Goal: Information Seeking & Learning: Learn about a topic

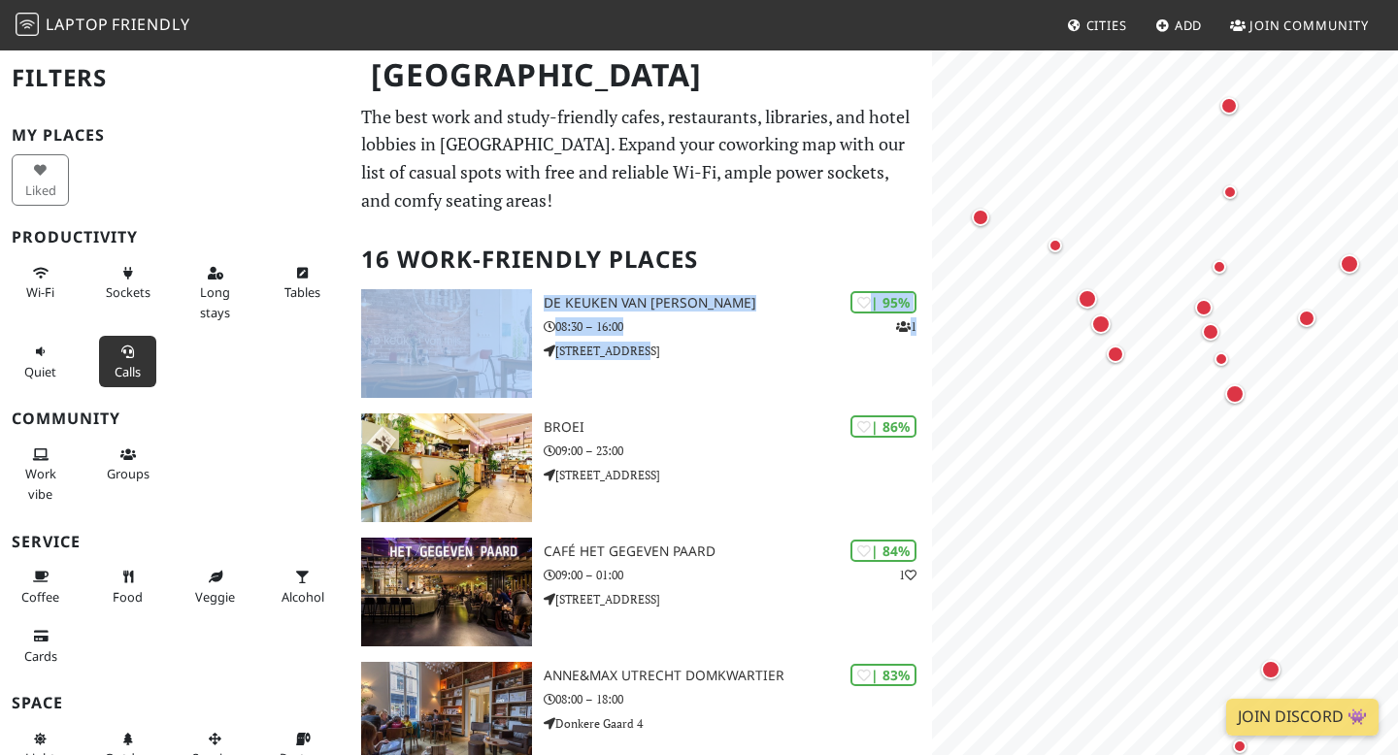
click at [128, 356] on icon at bounding box center [128, 353] width 16 height 13
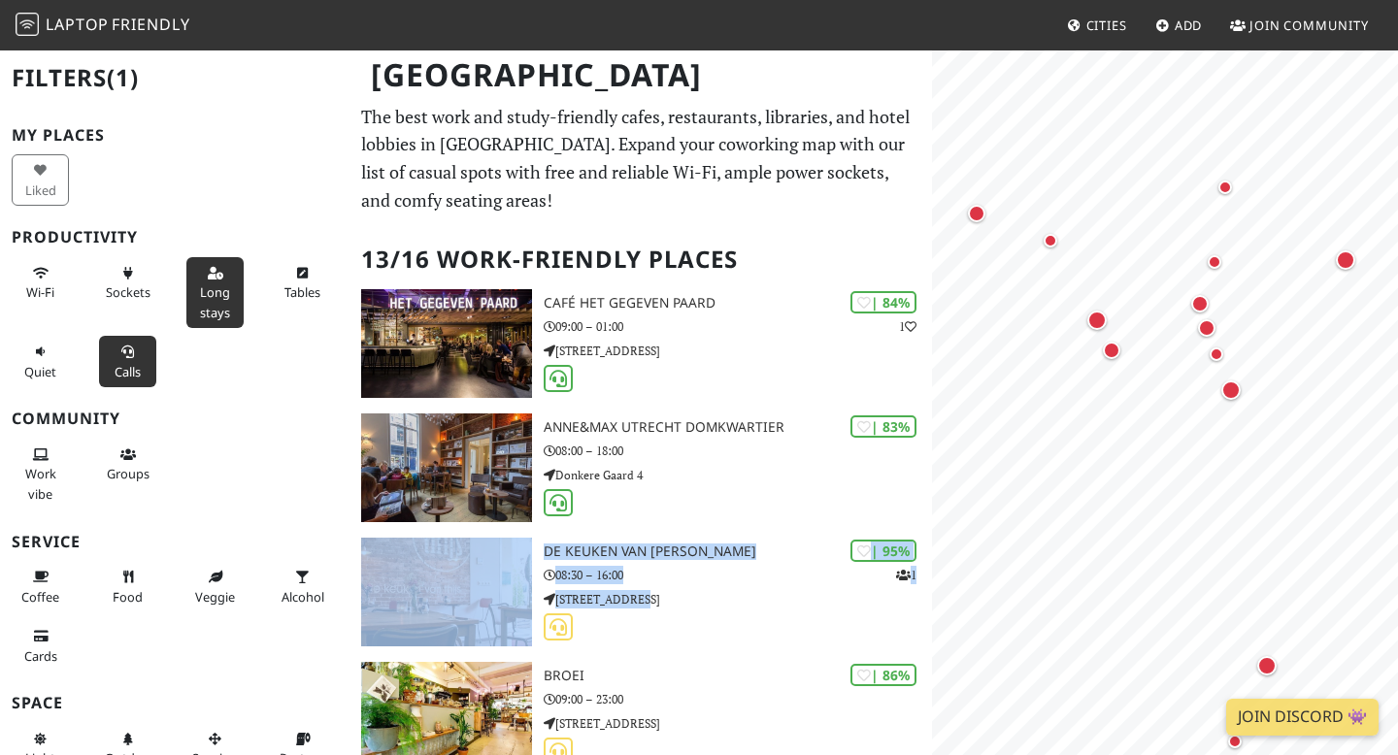
click at [229, 300] on span "Long stays" at bounding box center [215, 302] width 30 height 37
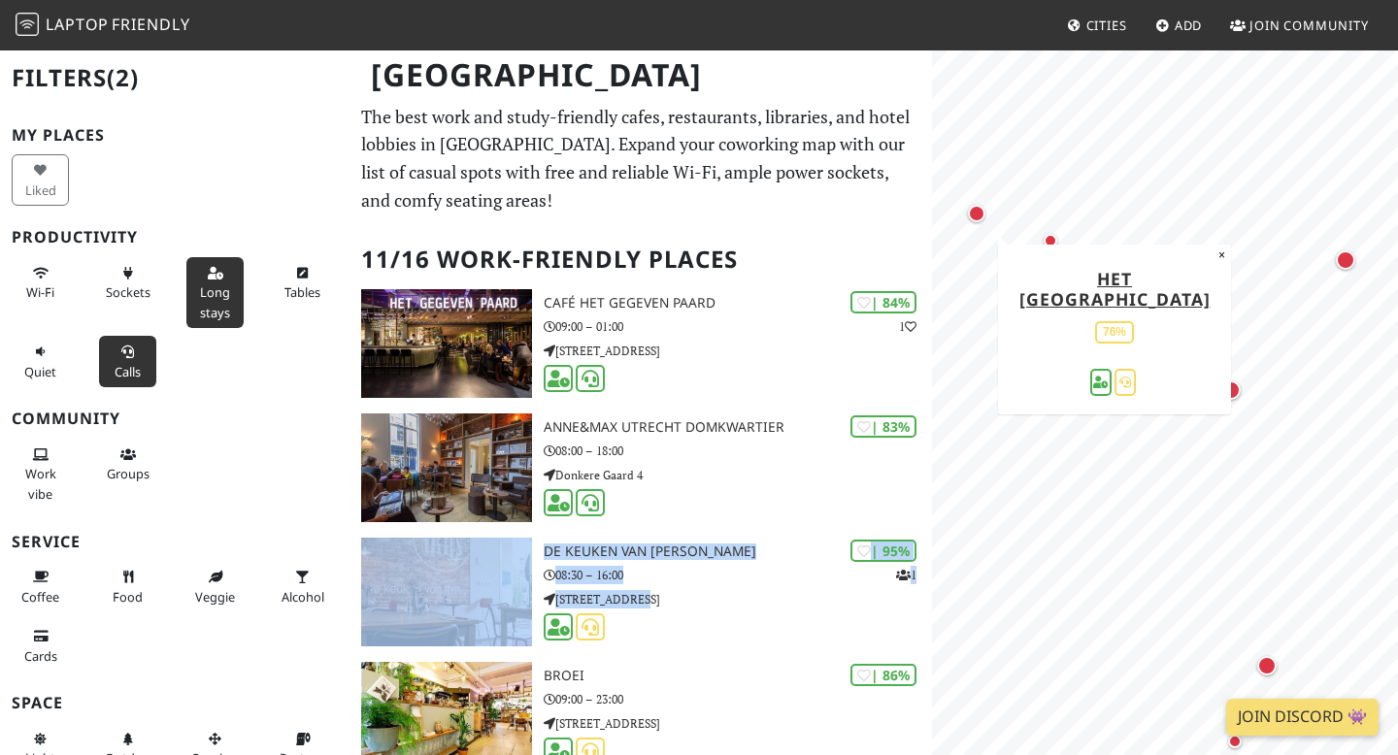
click at [979, 212] on div "Map marker" at bounding box center [976, 213] width 17 height 17
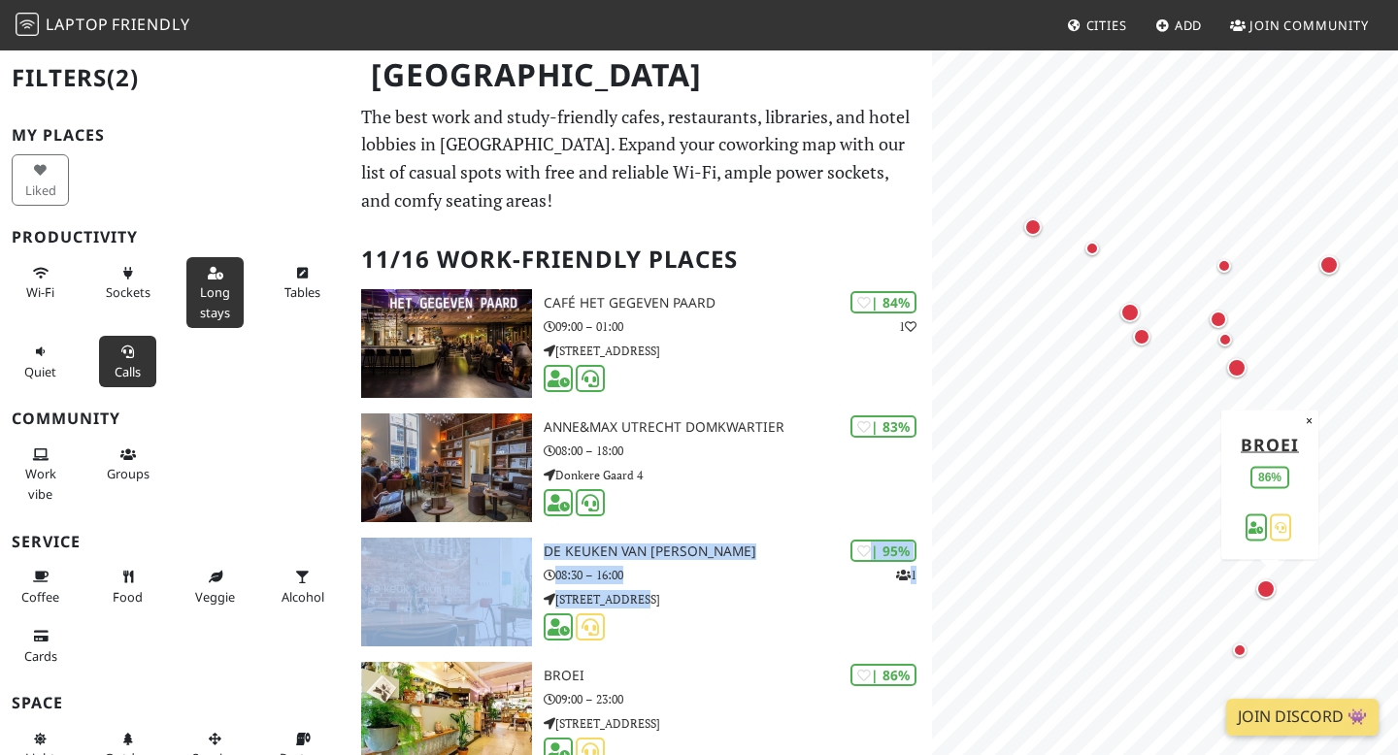
click at [1268, 596] on div "Map marker" at bounding box center [1265, 589] width 19 height 19
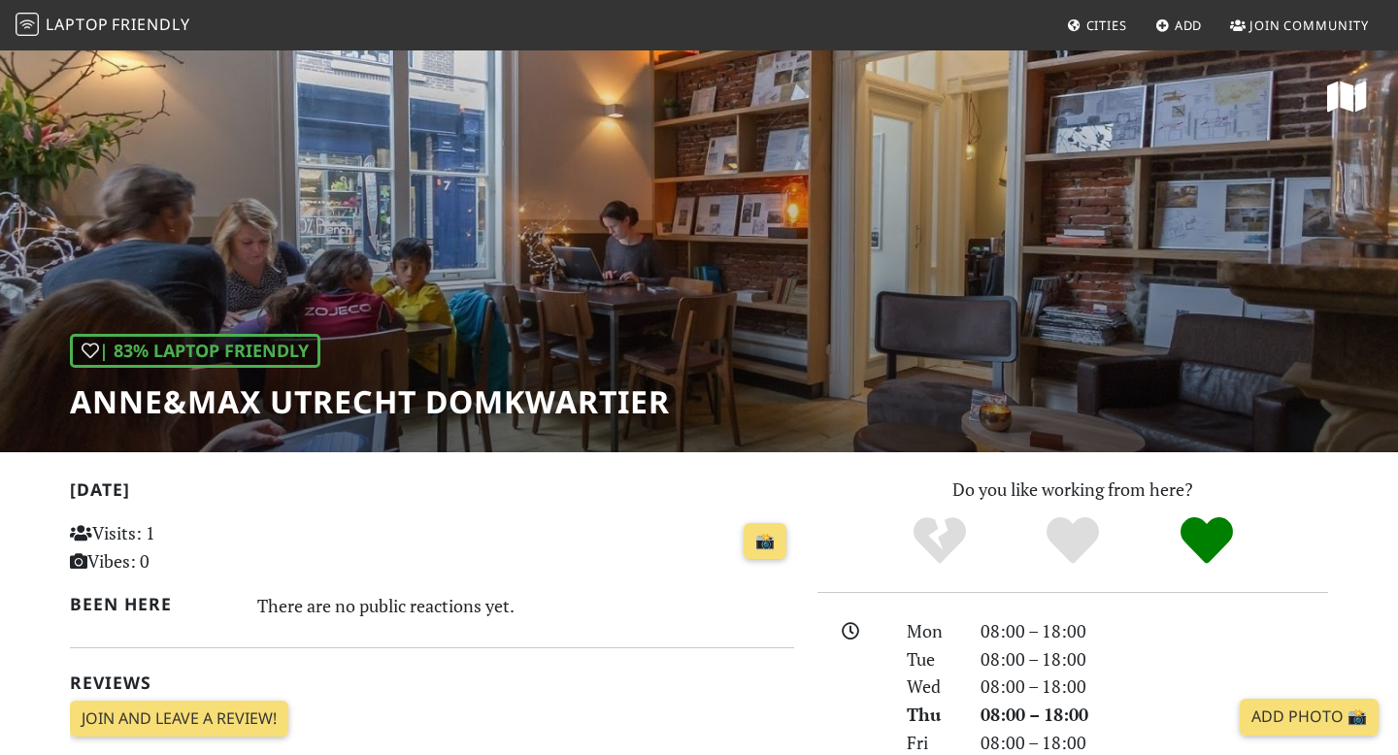
click at [1061, 230] on div "| 83% Laptop Friendly Anne&Max Utrecht Domkwartier" at bounding box center [699, 251] width 1398 height 404
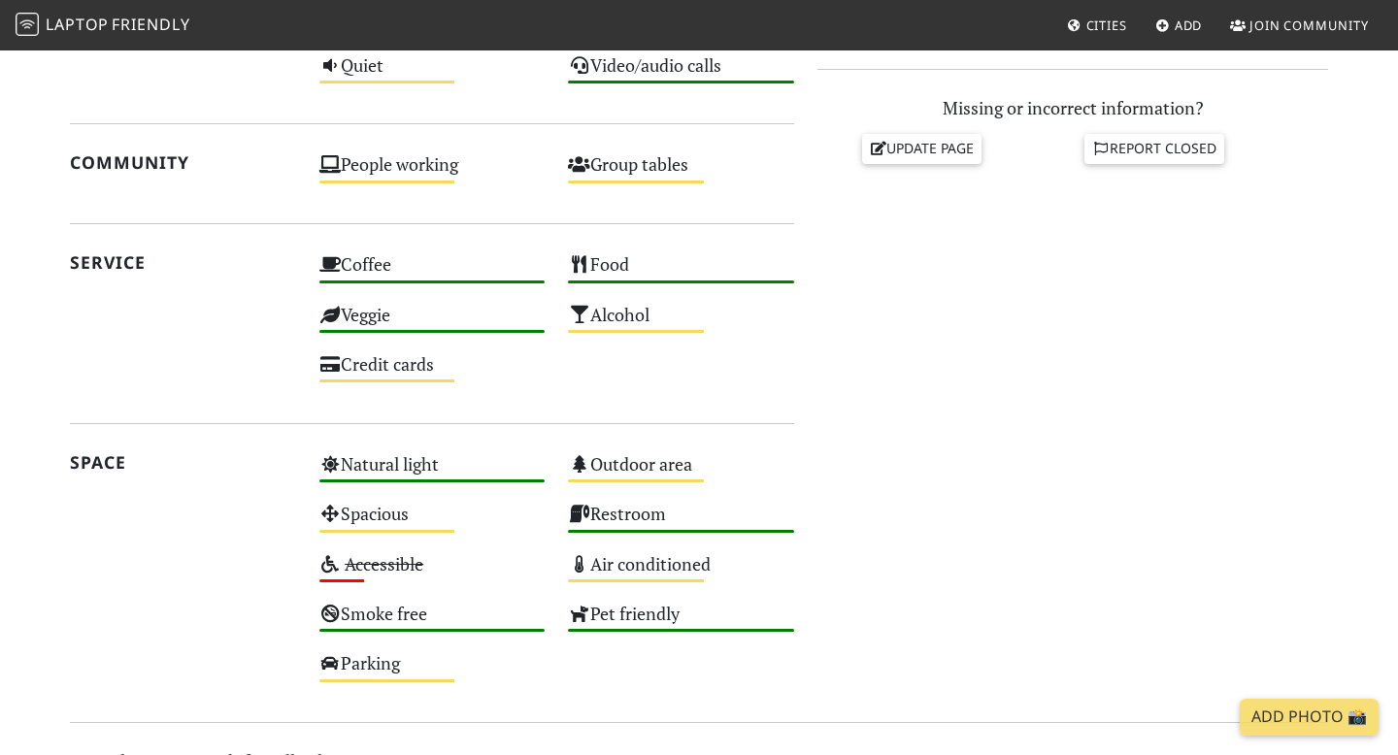
scroll to position [1050, 0]
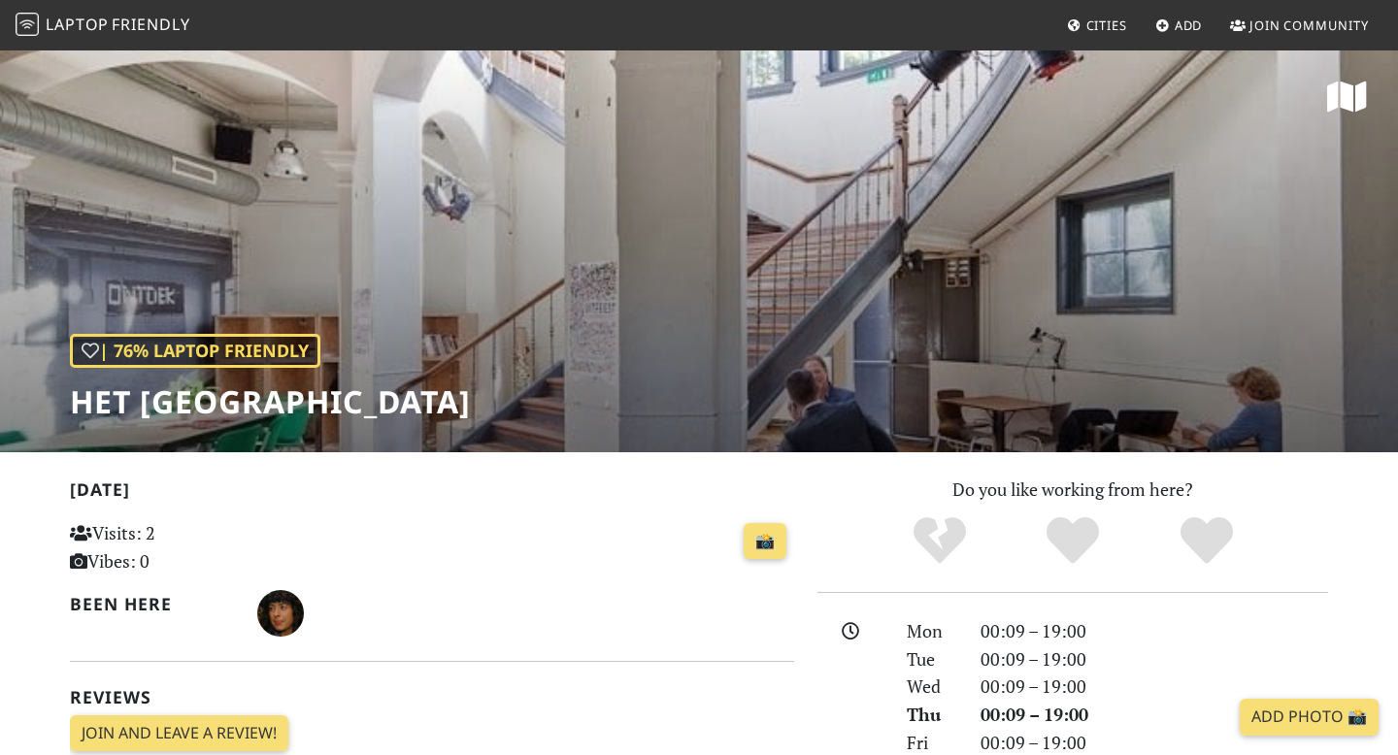
click at [1071, 306] on div "| 76% Laptop Friendly Het Huis Utrecht" at bounding box center [699, 251] width 1398 height 404
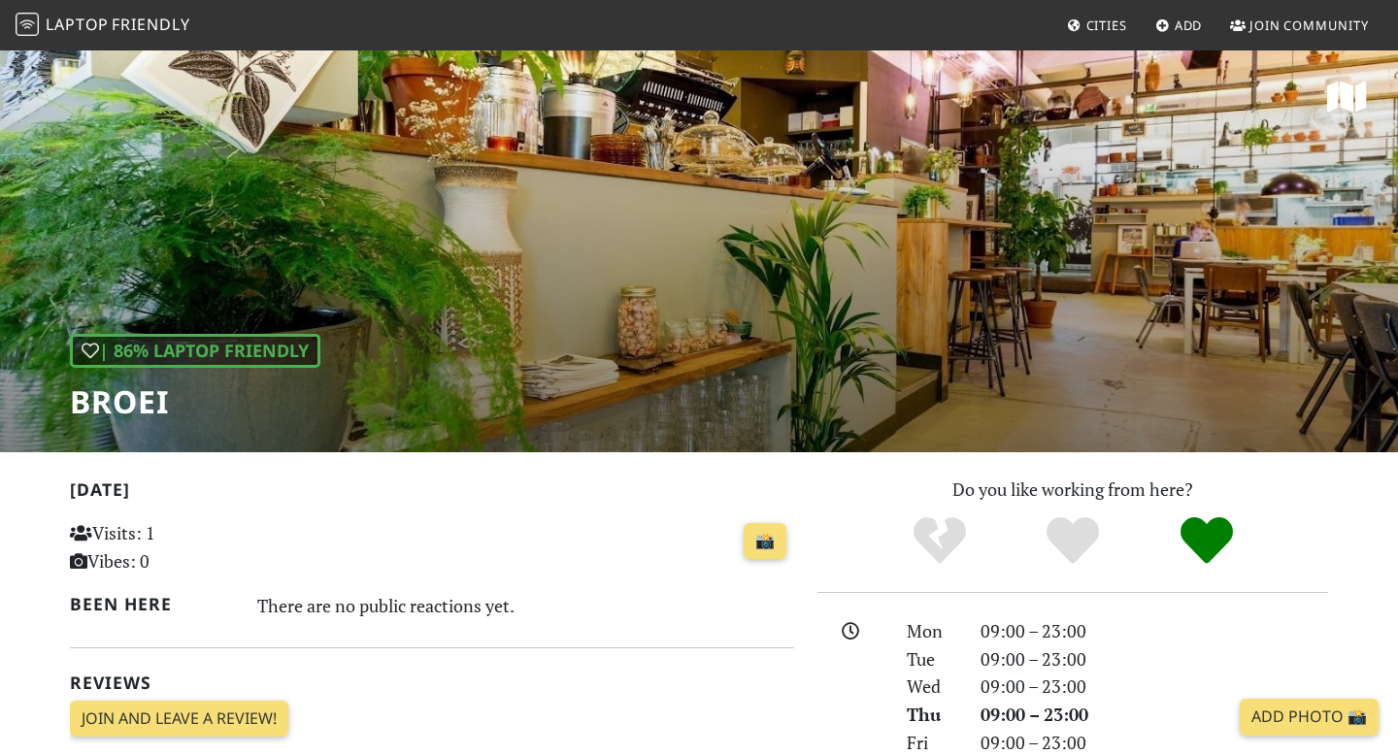
click at [554, 211] on div "| 86% Laptop Friendly BROEI" at bounding box center [699, 251] width 1398 height 404
click at [336, 270] on div "| 86% Laptop Friendly BROEI" at bounding box center [699, 251] width 1398 height 404
click at [151, 385] on h1 "BROEI" at bounding box center [195, 402] width 251 height 37
click at [121, 403] on h1 "BROEI" at bounding box center [195, 402] width 251 height 37
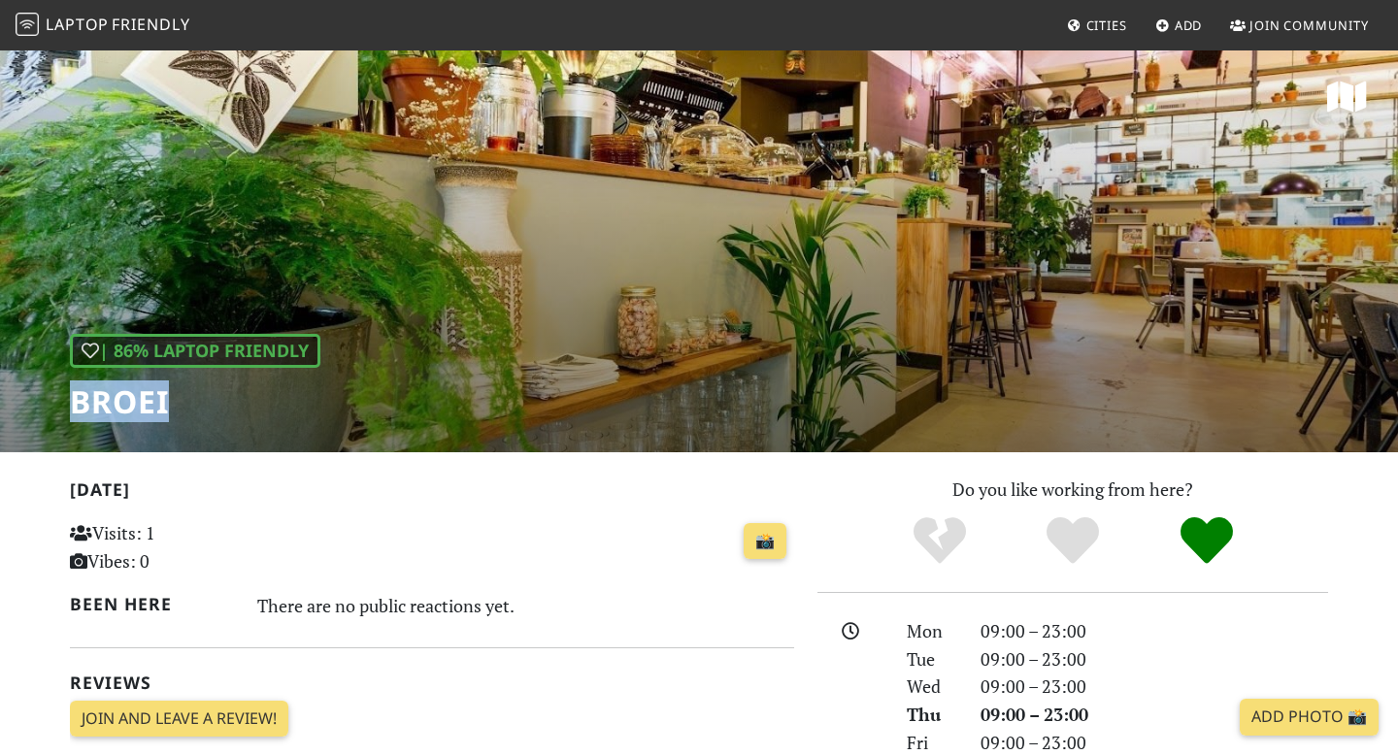
click at [121, 403] on h1 "BROEI" at bounding box center [195, 402] width 251 height 37
copy div "BROEI"
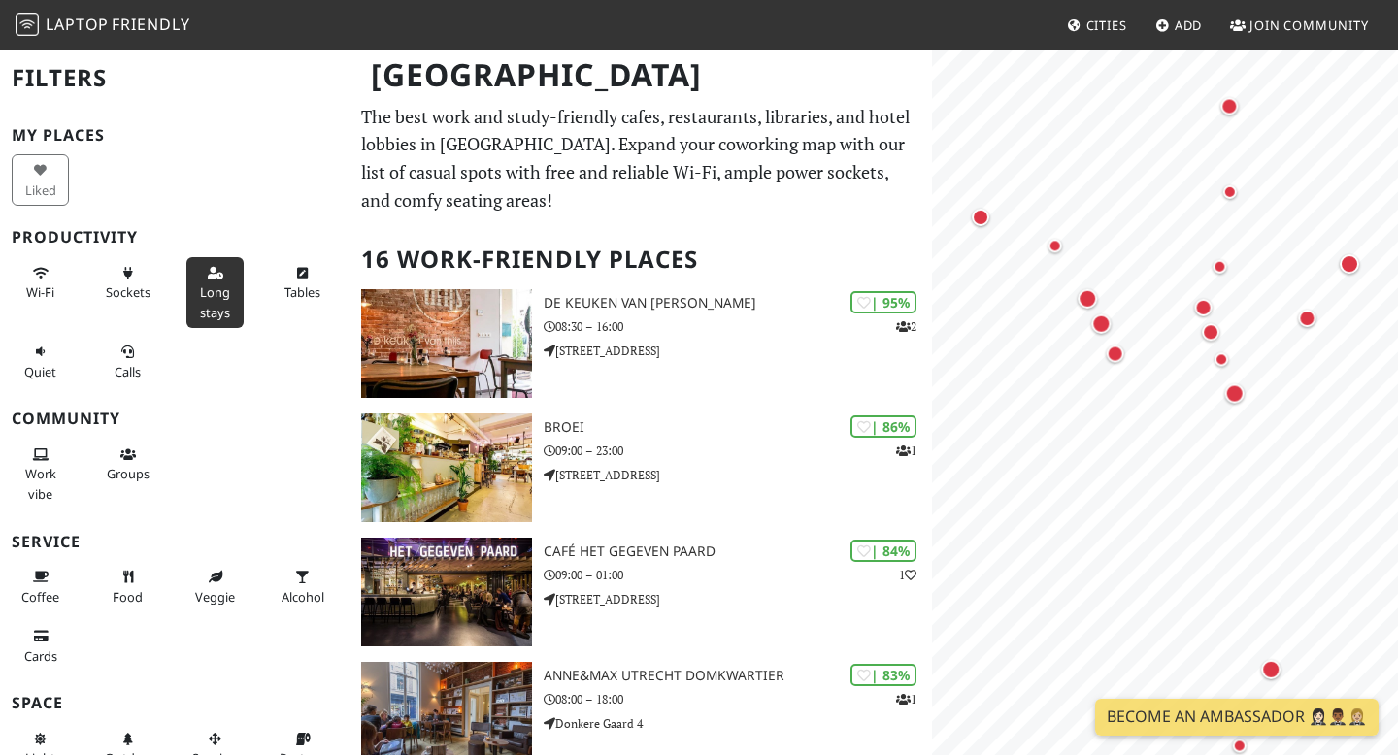
click at [218, 303] on span "Long stays" at bounding box center [215, 302] width 30 height 37
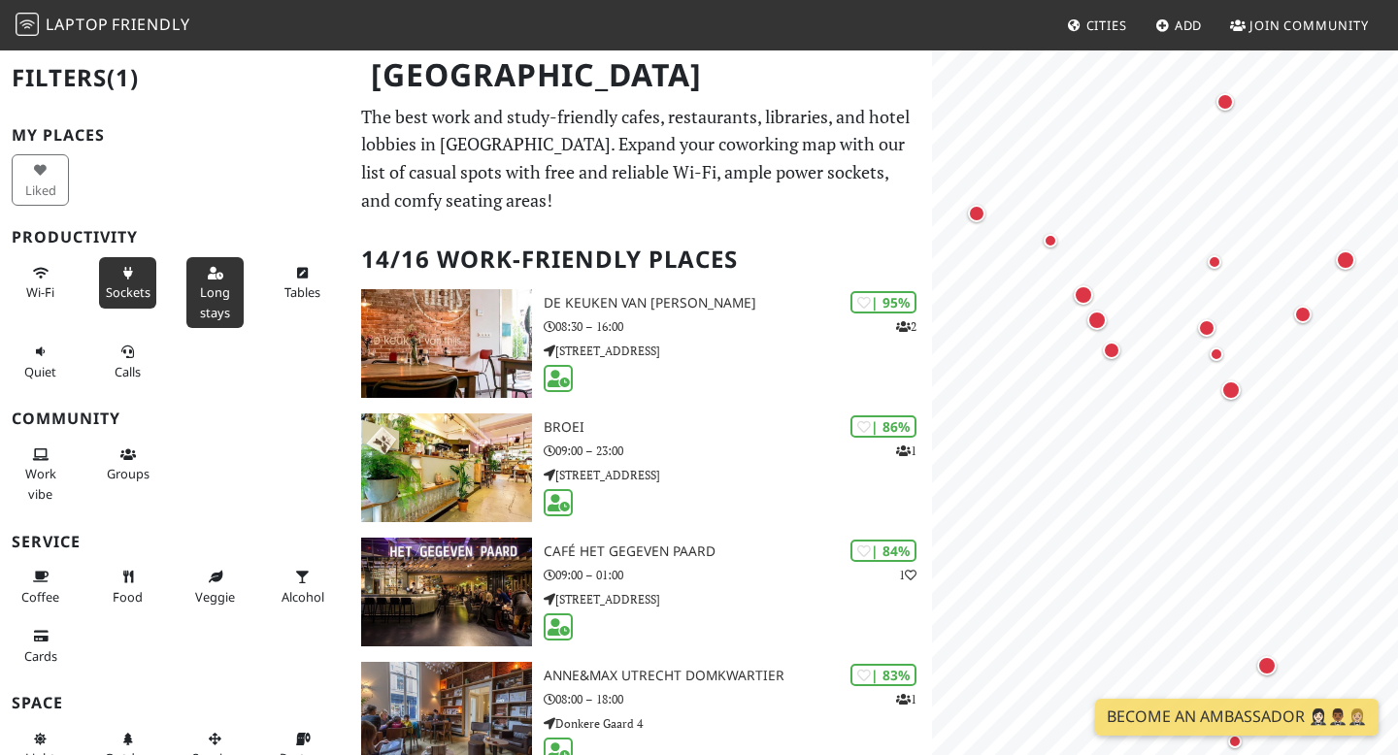
click at [128, 282] on button "Sockets" at bounding box center [127, 282] width 57 height 51
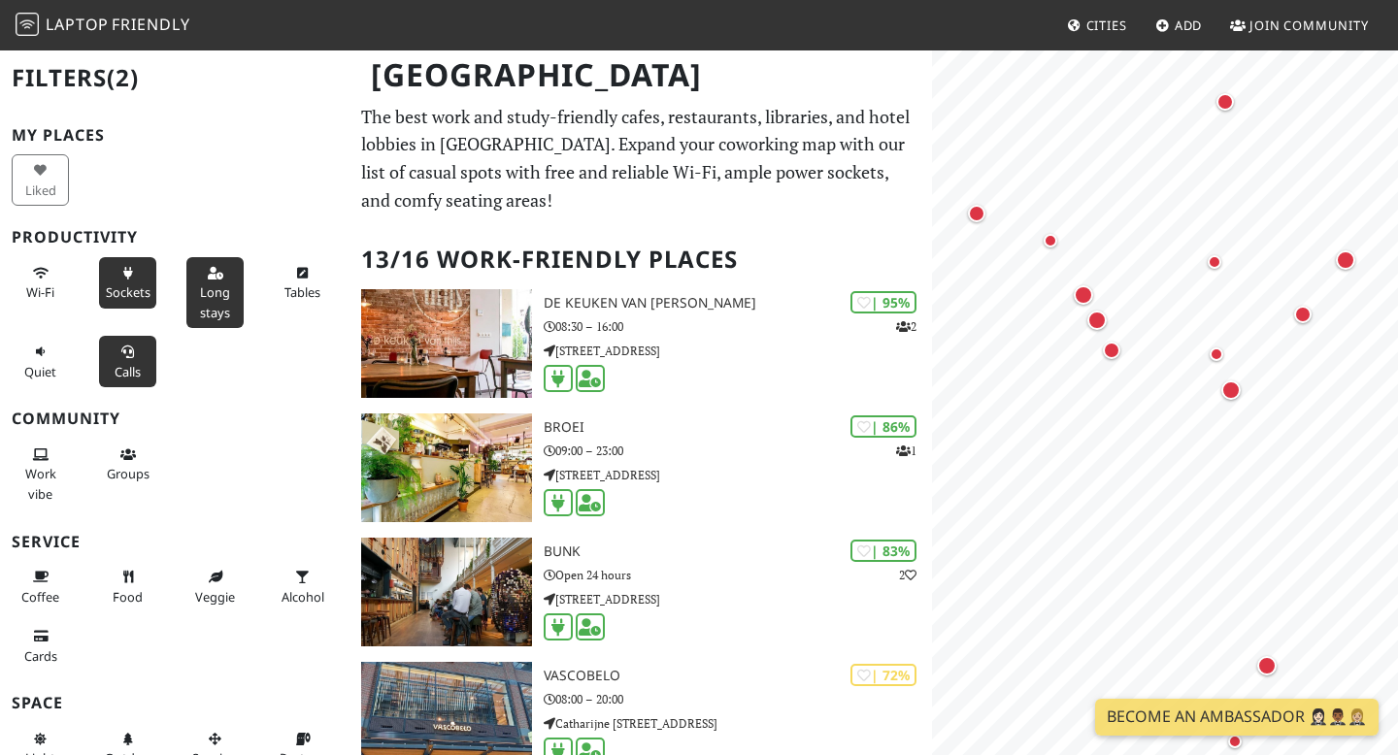
click at [131, 371] on span "Calls" at bounding box center [128, 371] width 26 height 17
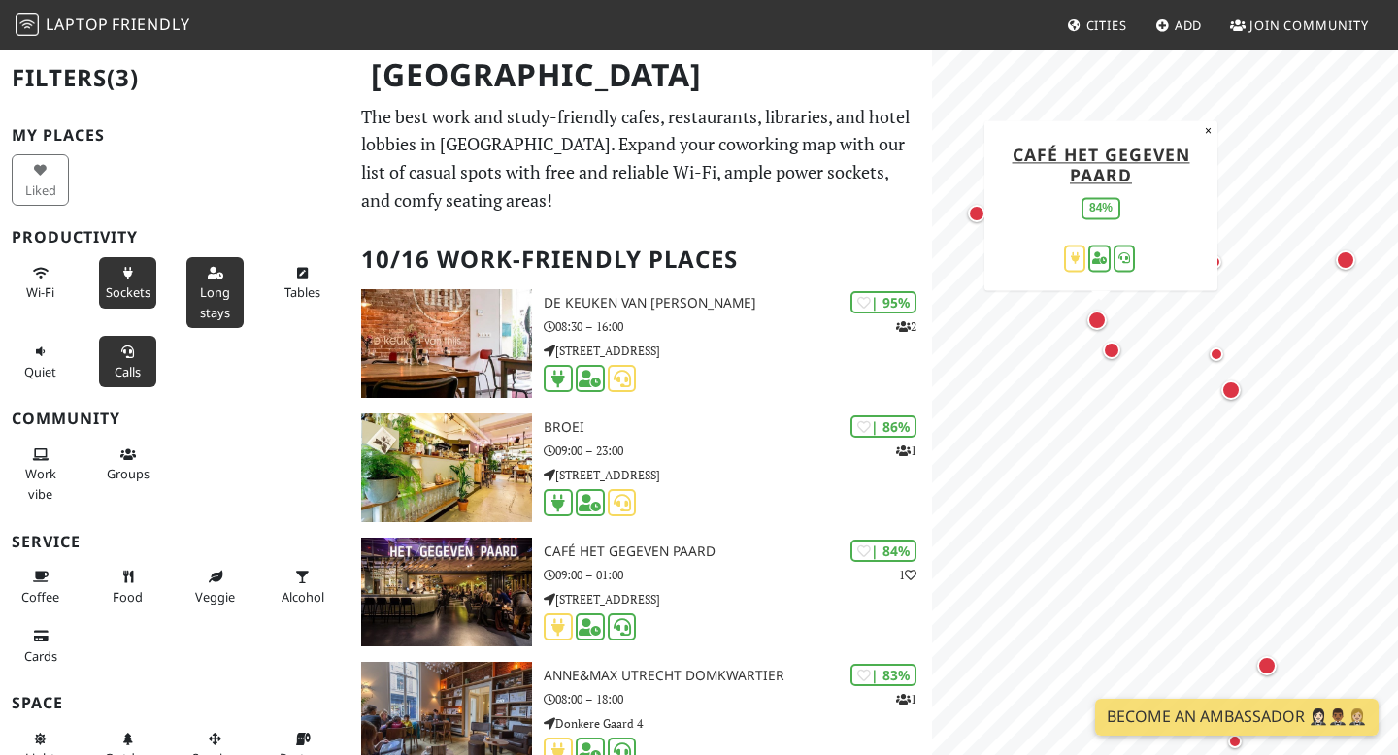
click at [1104, 322] on div "Map marker" at bounding box center [1097, 320] width 19 height 19
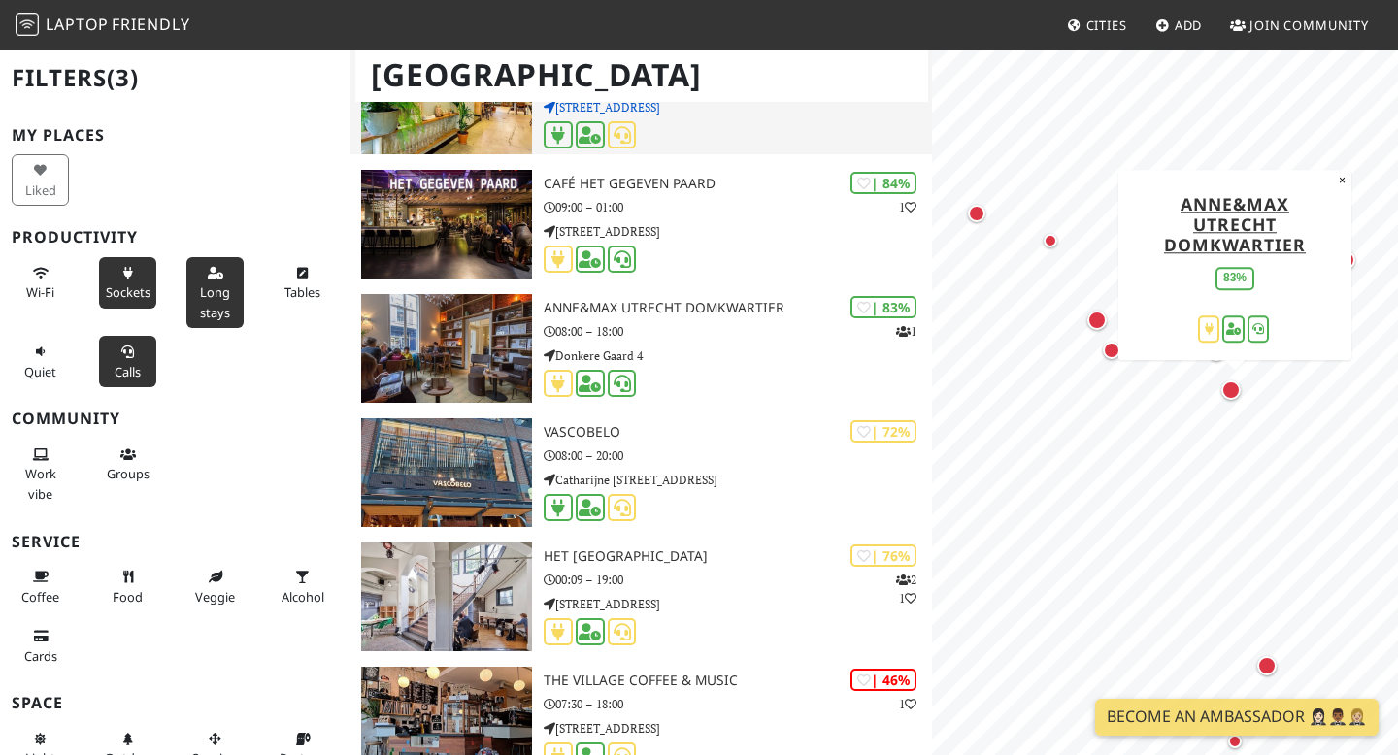
scroll to position [570, 0]
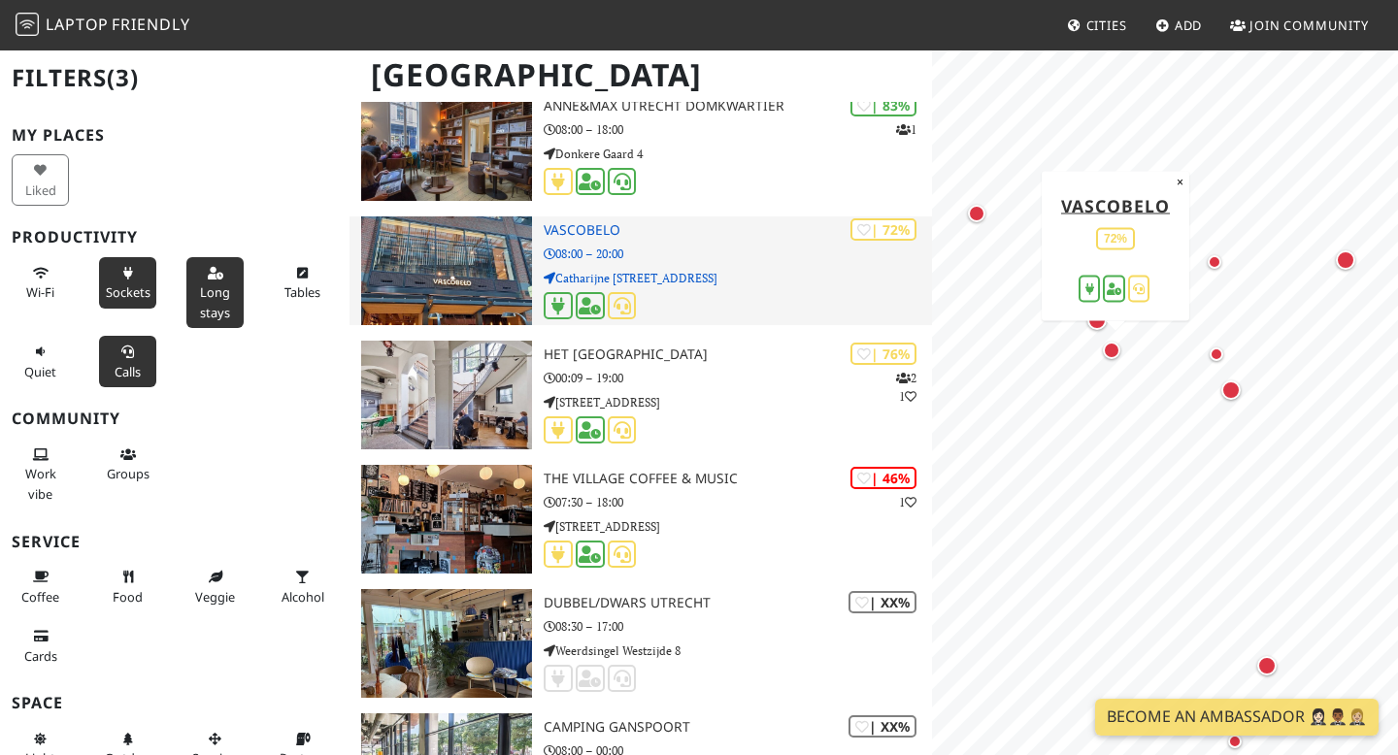
click at [723, 277] on p "Catharijne Esplanade 8" at bounding box center [738, 278] width 388 height 18
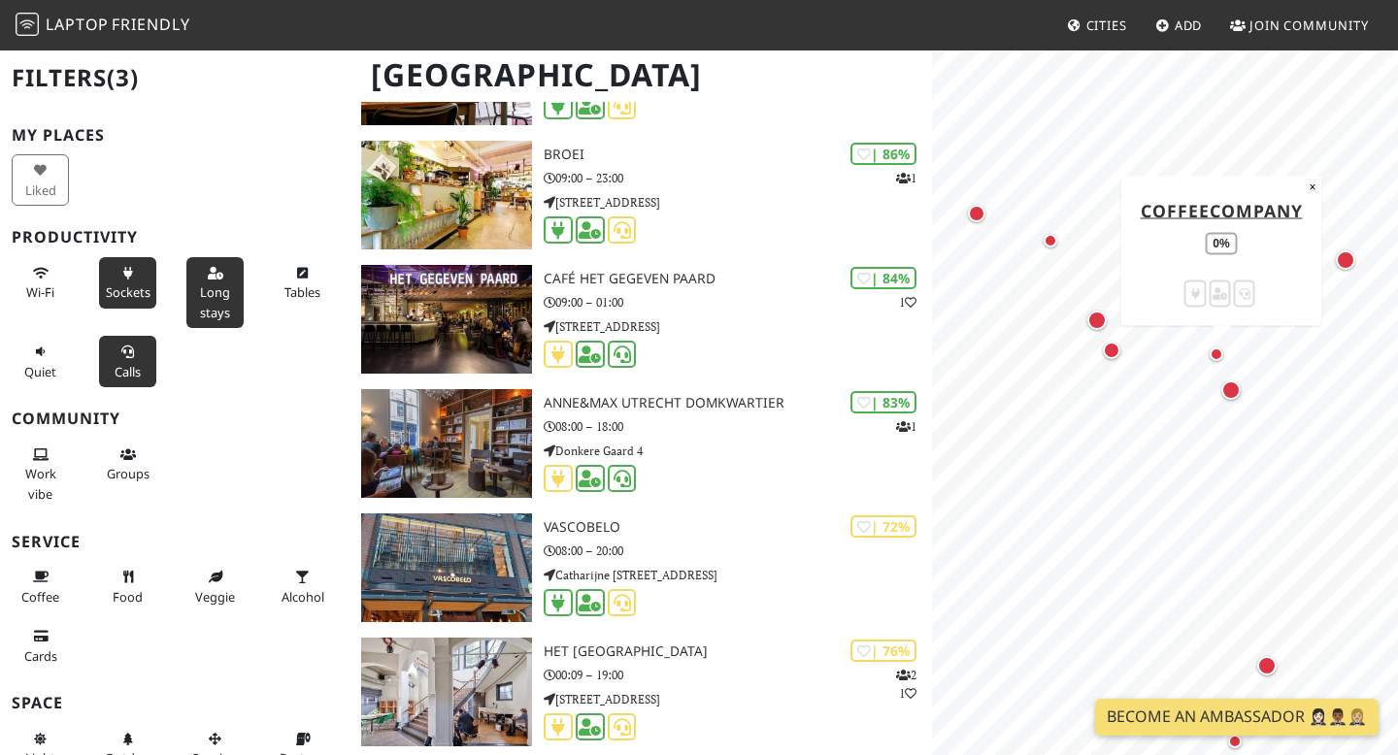
scroll to position [0, 0]
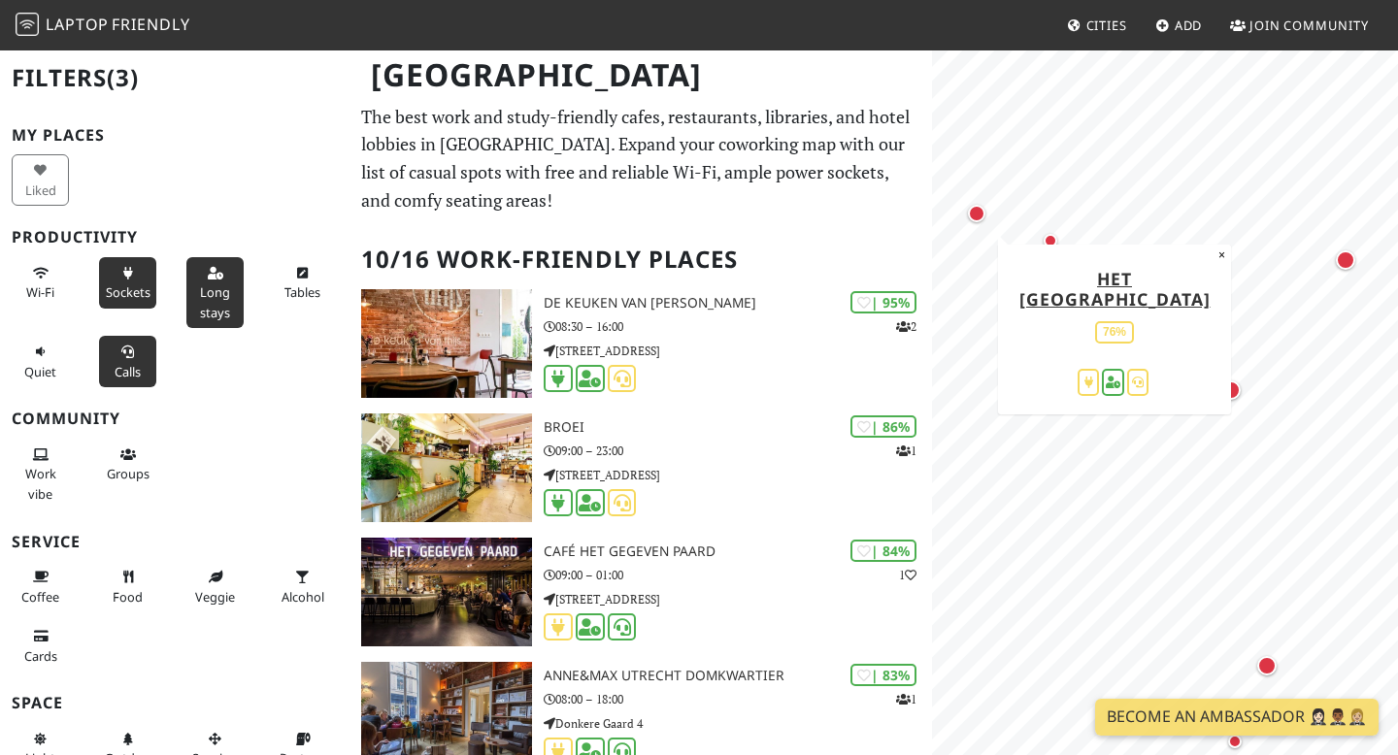
click at [978, 215] on div "Map marker" at bounding box center [976, 213] width 17 height 17
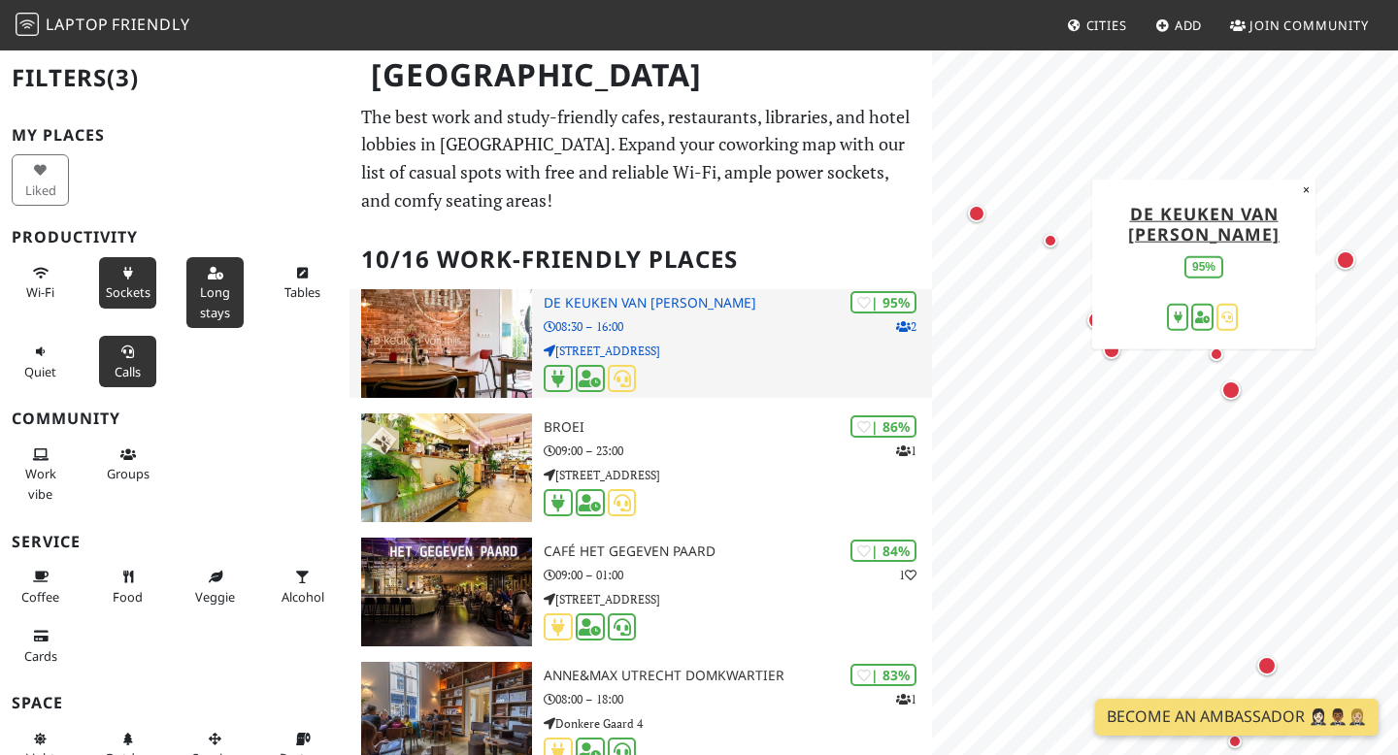
scroll to position [1, 0]
click at [727, 355] on p "Biltstraat 41" at bounding box center [738, 350] width 388 height 18
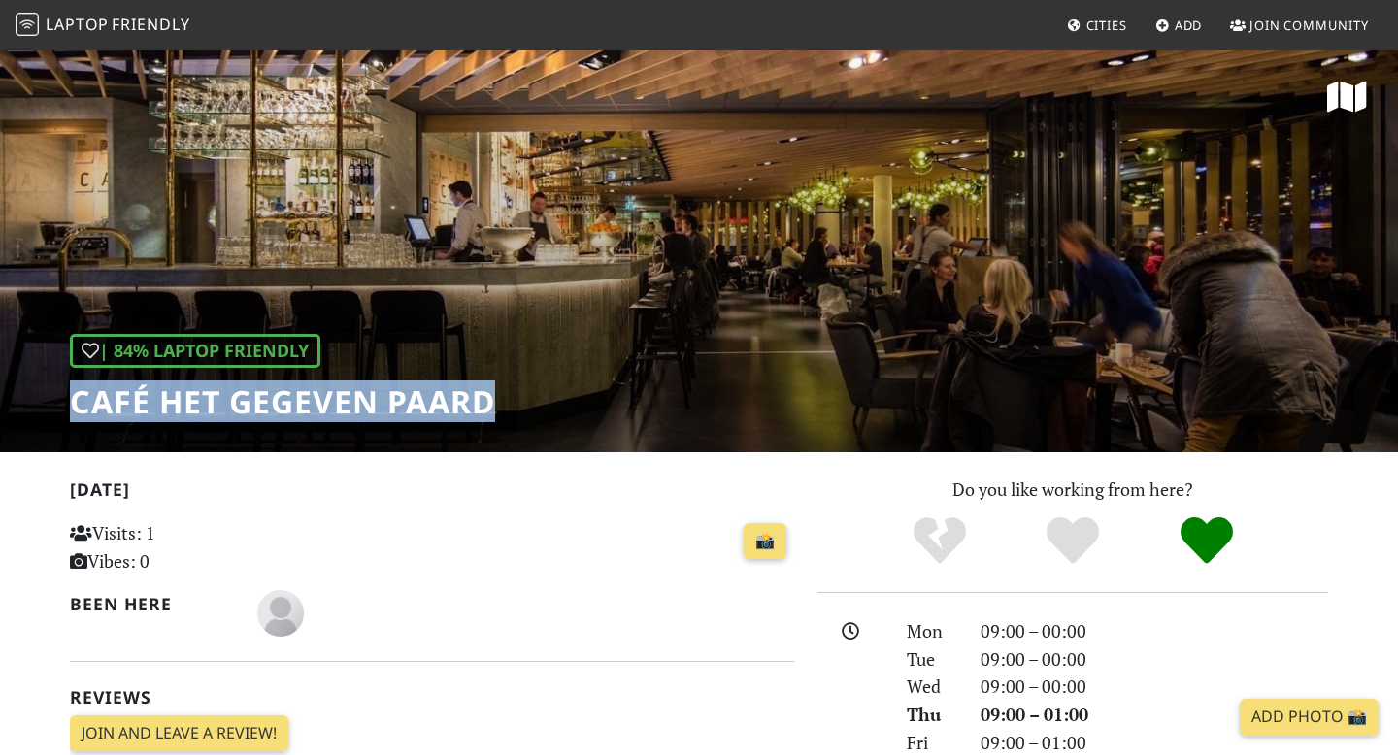
drag, startPoint x: 513, startPoint y: 403, endPoint x: 63, endPoint y: 393, distance: 449.7
click at [63, 393] on div "| 84% Laptop Friendly Café Het Gegeven Paard" at bounding box center [699, 251] width 1398 height 404
copy h1 "Café Het Gegeven Paard"
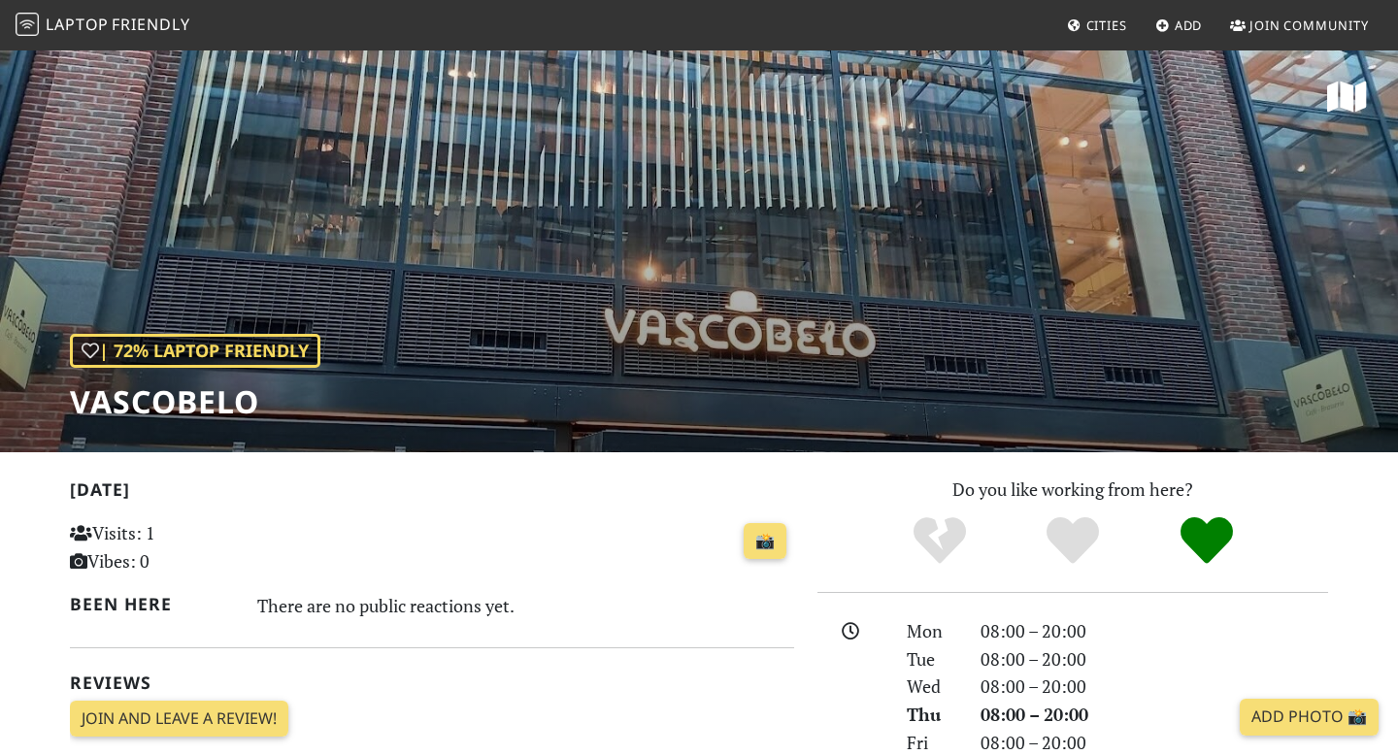
click at [723, 277] on div "| 72% Laptop Friendly Vascobelo" at bounding box center [699, 251] width 1398 height 404
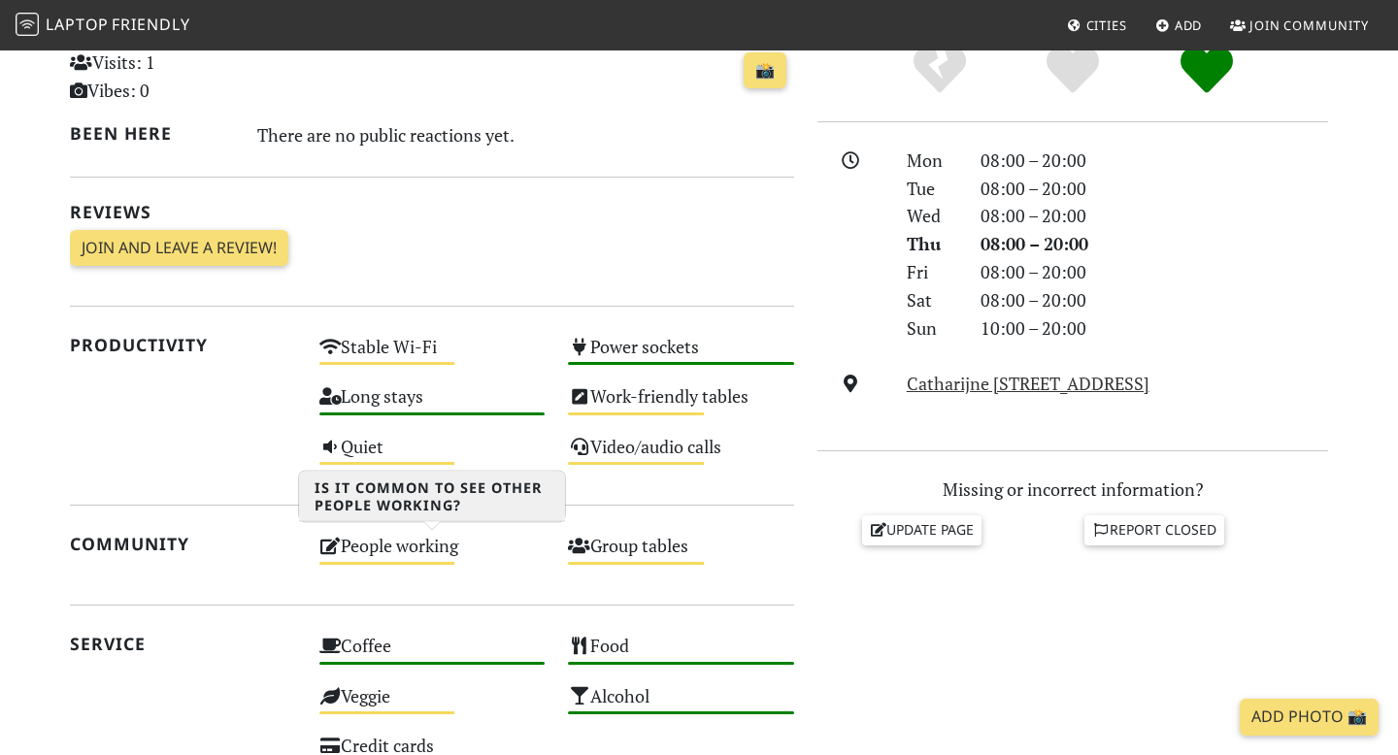
scroll to position [522, 0]
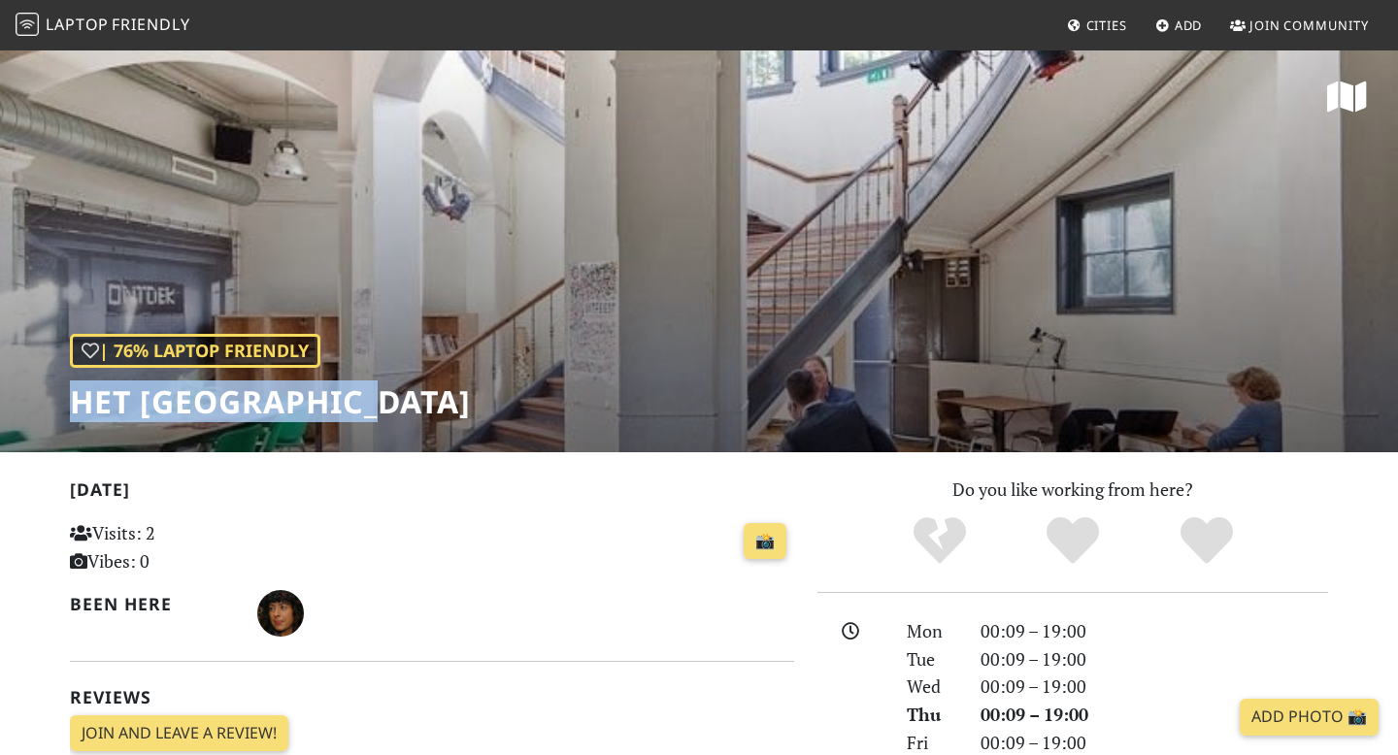
drag, startPoint x: 381, startPoint y: 416, endPoint x: 60, endPoint y: 415, distance: 320.4
click at [60, 415] on div "| 76% Laptop Friendly Het [GEOGRAPHIC_DATA]" at bounding box center [699, 251] width 1398 height 404
copy h1 "Het [GEOGRAPHIC_DATA]"
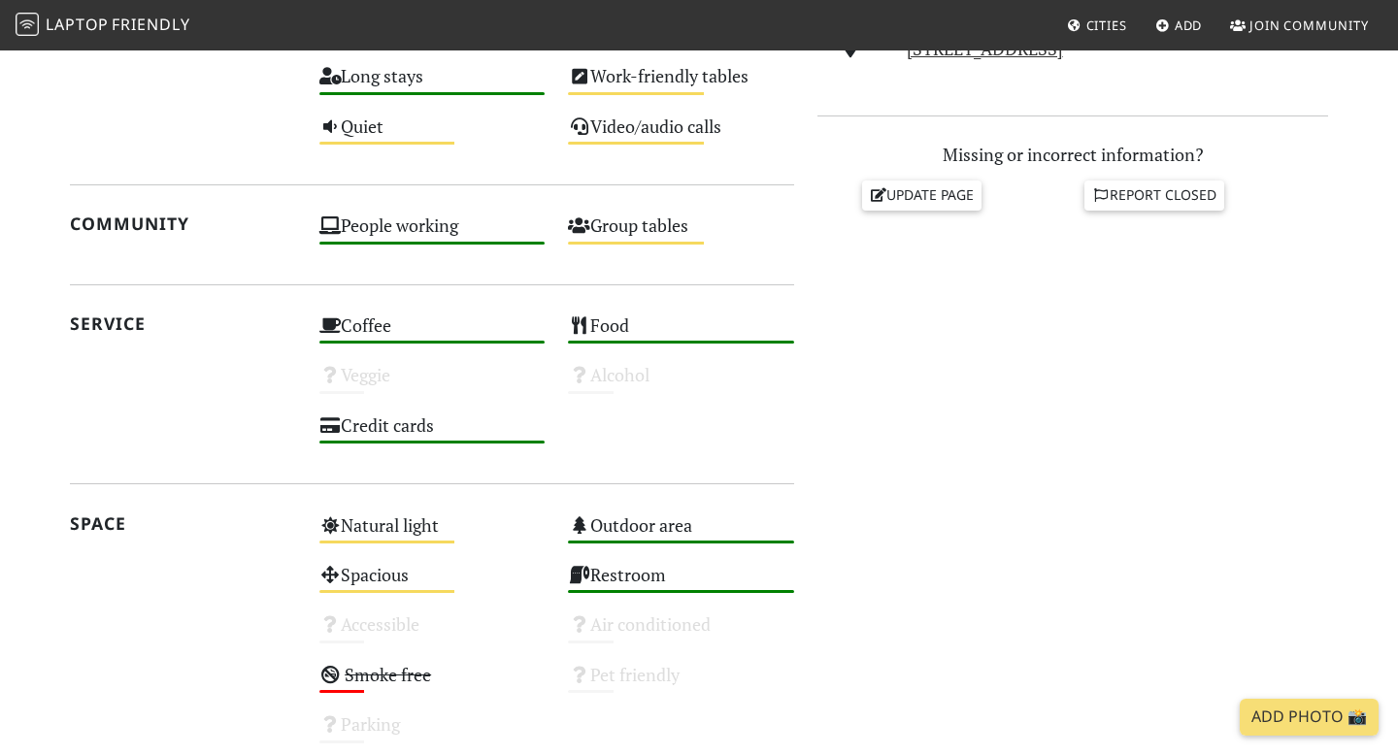
scroll to position [1093, 0]
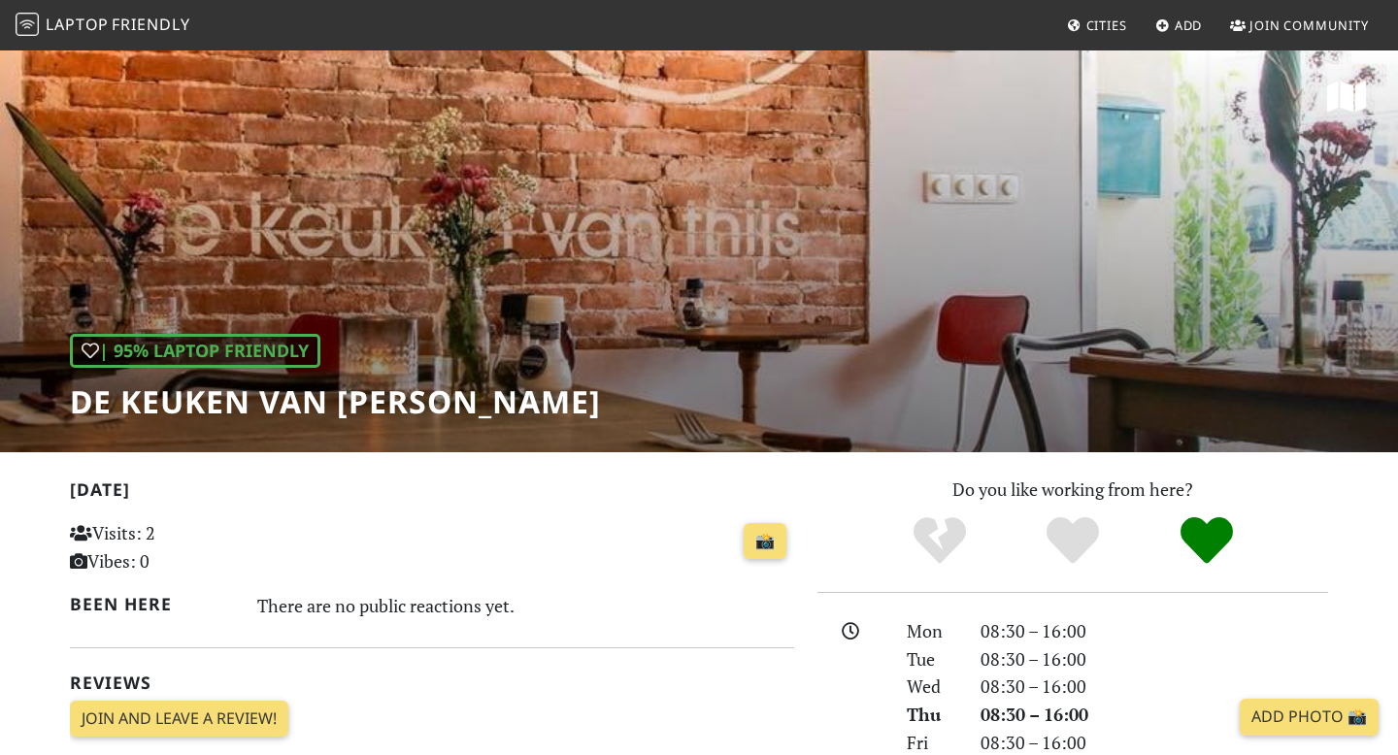
click at [735, 221] on div "| 95% Laptop Friendly De keuken van [PERSON_NAME]" at bounding box center [699, 251] width 1398 height 404
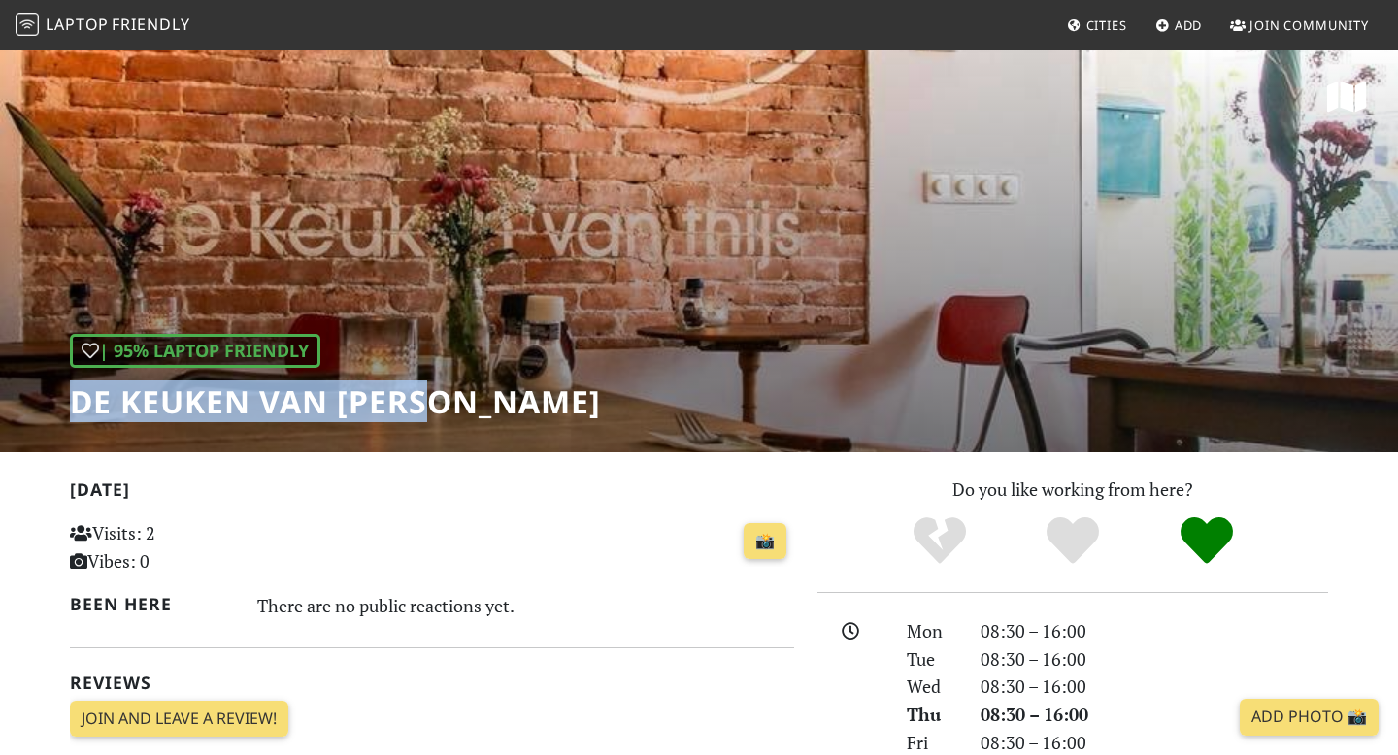
drag, startPoint x: 458, startPoint y: 400, endPoint x: 54, endPoint y: 387, distance: 404.1
click at [54, 387] on div "| 95% Laptop Friendly De keuken van [PERSON_NAME]" at bounding box center [699, 251] width 1398 height 404
copy h1 "De keuken van [PERSON_NAME]"
